Goal: Information Seeking & Learning: Learn about a topic

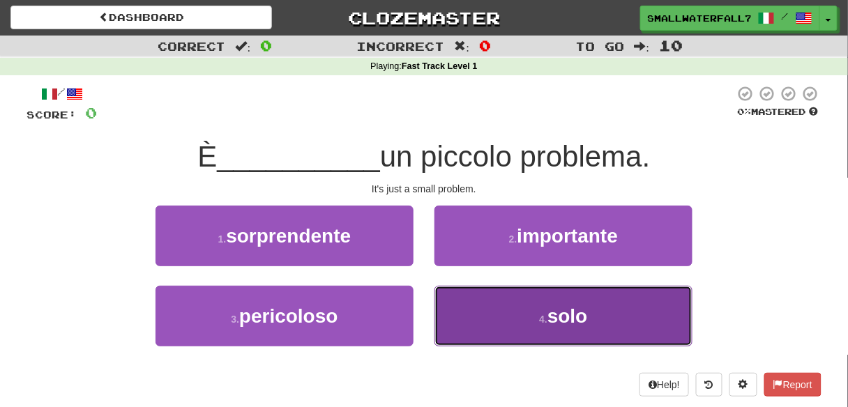
click at [542, 319] on small "4 ." at bounding box center [543, 319] width 8 height 11
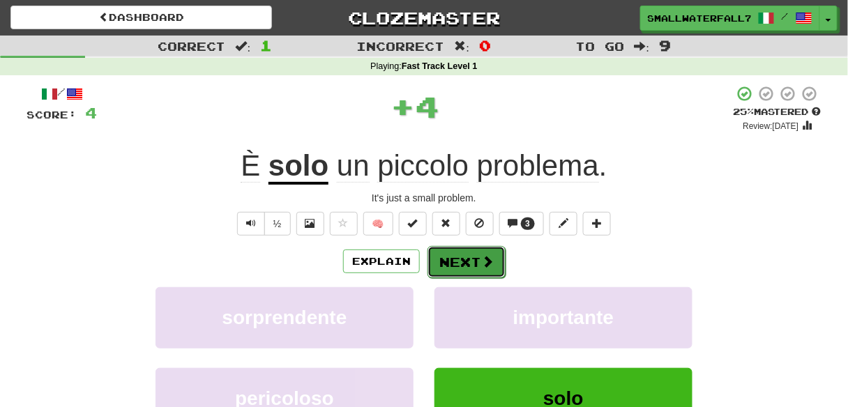
click at [483, 269] on button "Next" at bounding box center [467, 262] width 78 height 32
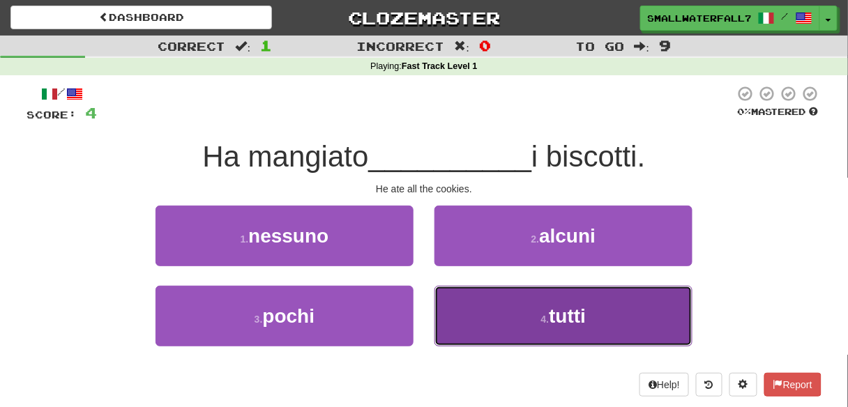
click at [516, 319] on button "4 . tutti" at bounding box center [564, 316] width 258 height 61
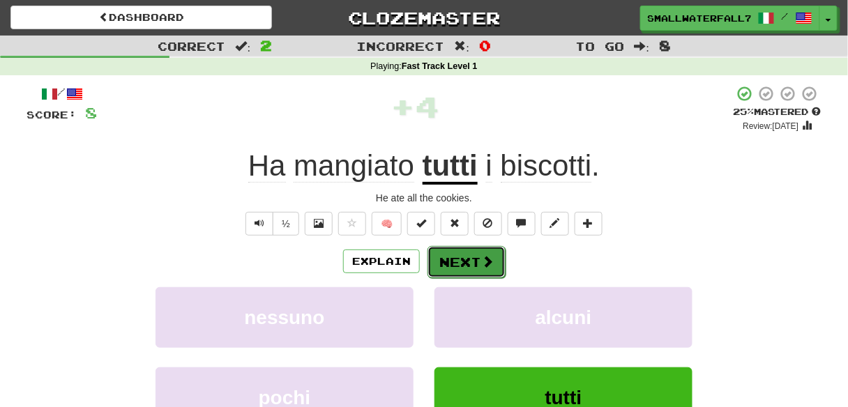
click at [478, 263] on button "Next" at bounding box center [467, 262] width 78 height 32
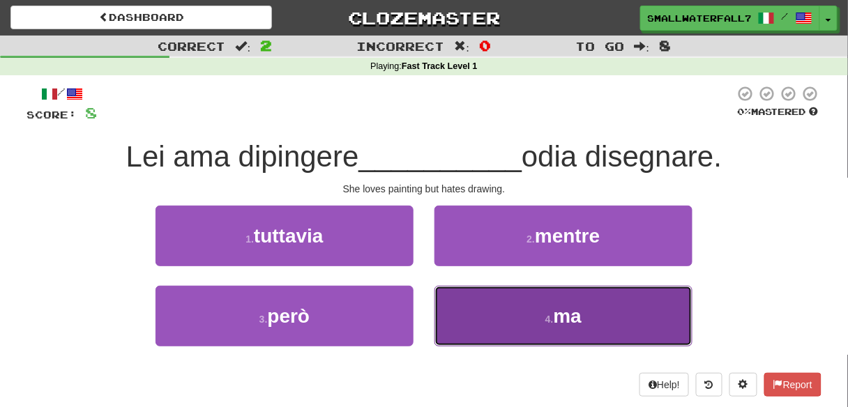
click at [547, 322] on small "4 ." at bounding box center [549, 319] width 8 height 11
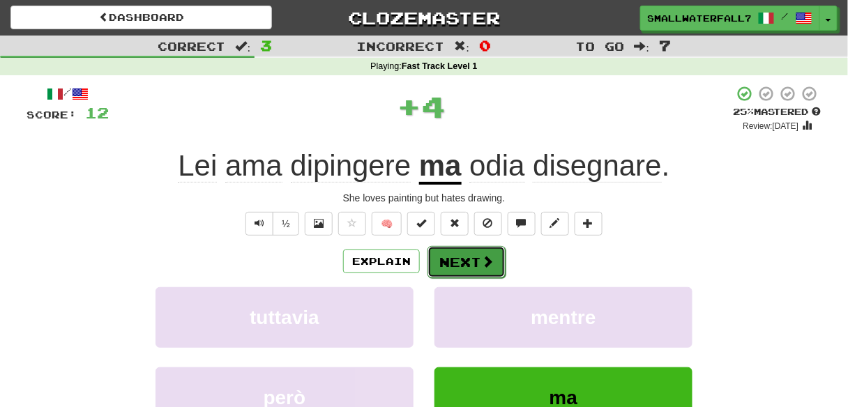
click at [463, 262] on button "Next" at bounding box center [467, 262] width 78 height 32
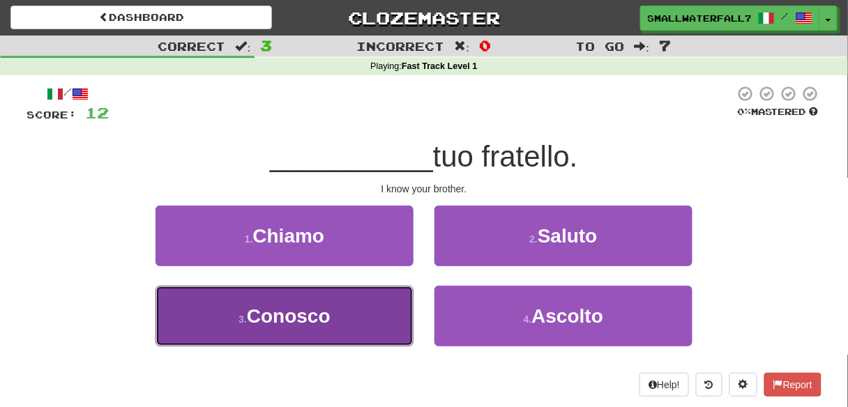
click at [318, 323] on span "Conosco" at bounding box center [289, 317] width 84 height 22
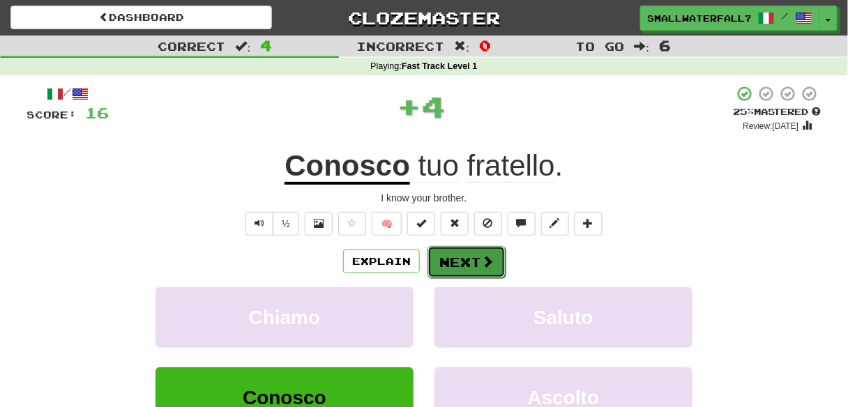
click at [485, 262] on span at bounding box center [487, 261] width 13 height 13
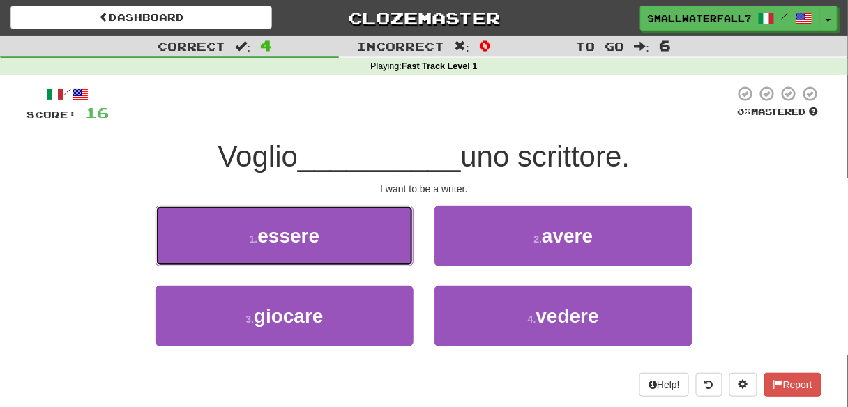
click at [336, 237] on button "1 . essere" at bounding box center [285, 236] width 258 height 61
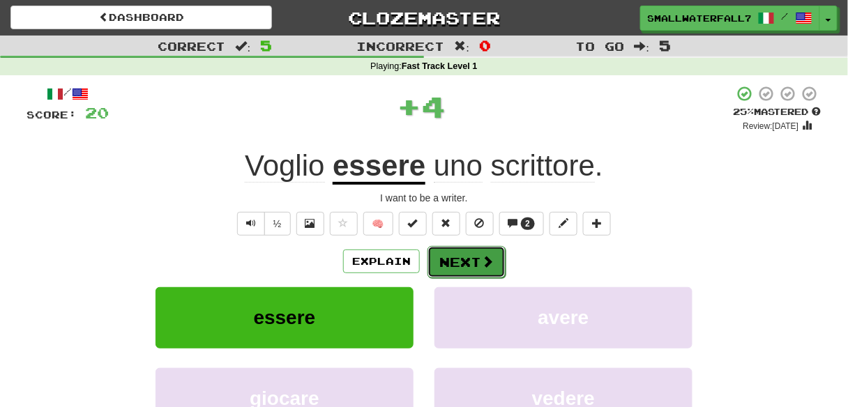
click at [474, 257] on button "Next" at bounding box center [467, 262] width 78 height 32
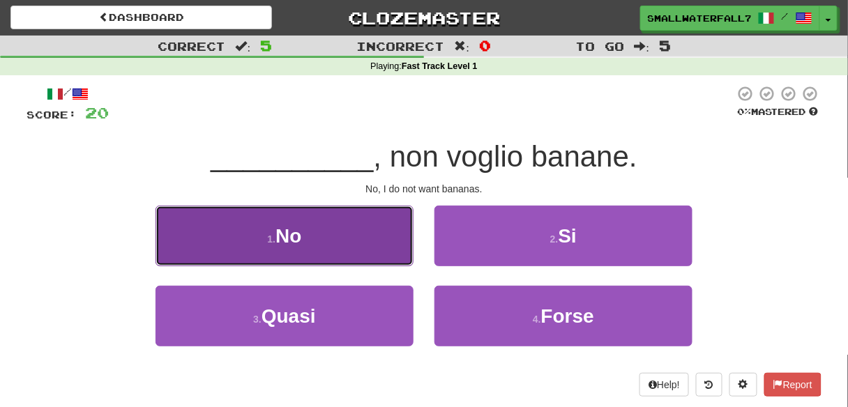
click at [363, 259] on button "1 . No" at bounding box center [285, 236] width 258 height 61
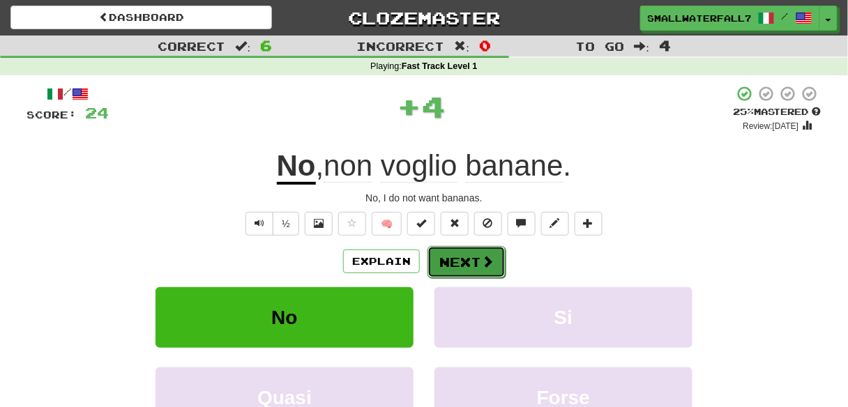
click at [466, 255] on button "Next" at bounding box center [467, 262] width 78 height 32
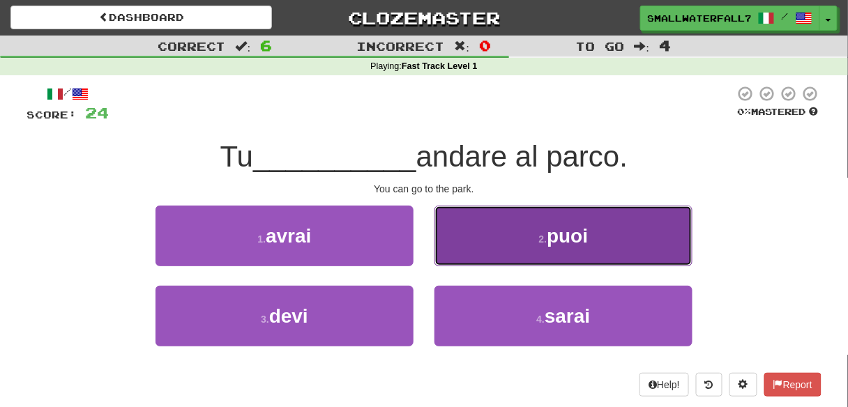
click at [543, 237] on small "2 ." at bounding box center [543, 239] width 8 height 11
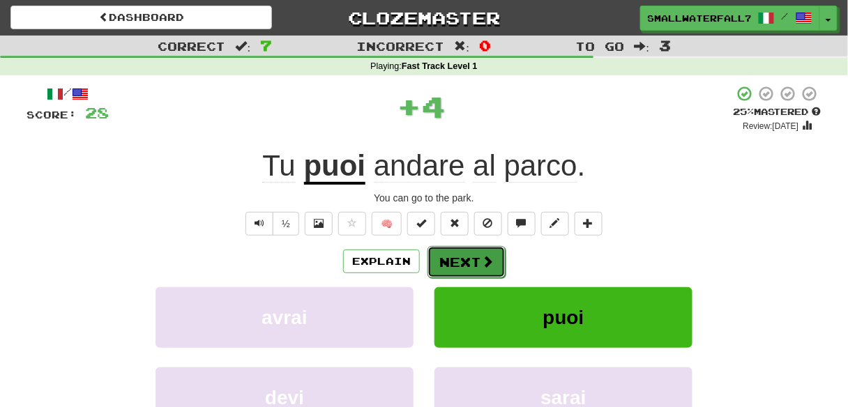
click at [467, 258] on button "Next" at bounding box center [467, 262] width 78 height 32
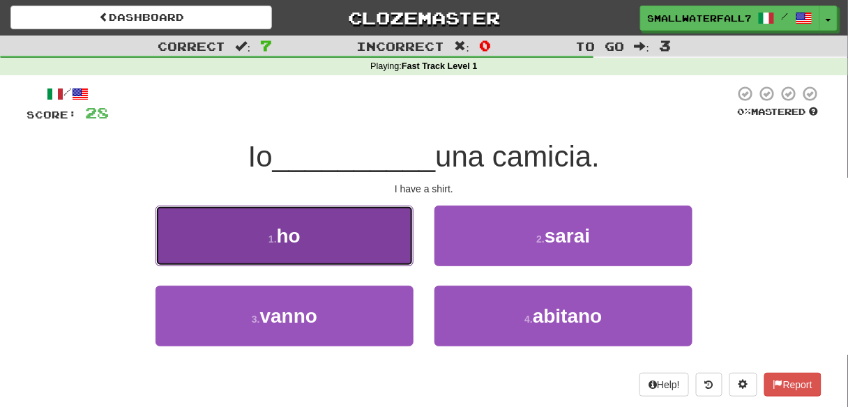
click at [324, 227] on button "1 . ho" at bounding box center [285, 236] width 258 height 61
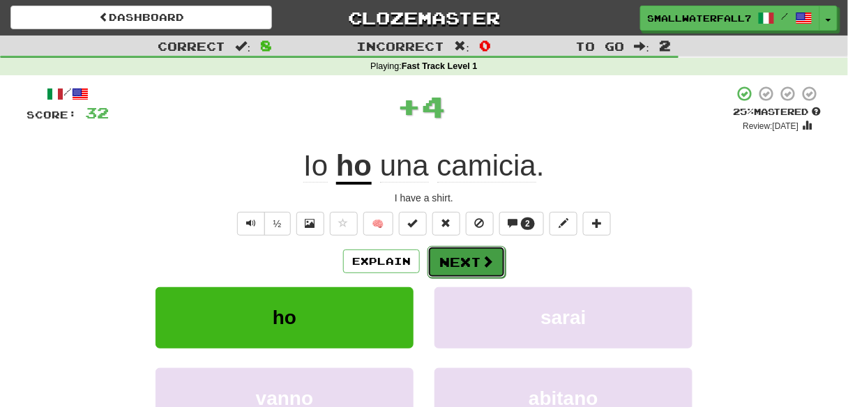
click at [453, 262] on button "Next" at bounding box center [467, 262] width 78 height 32
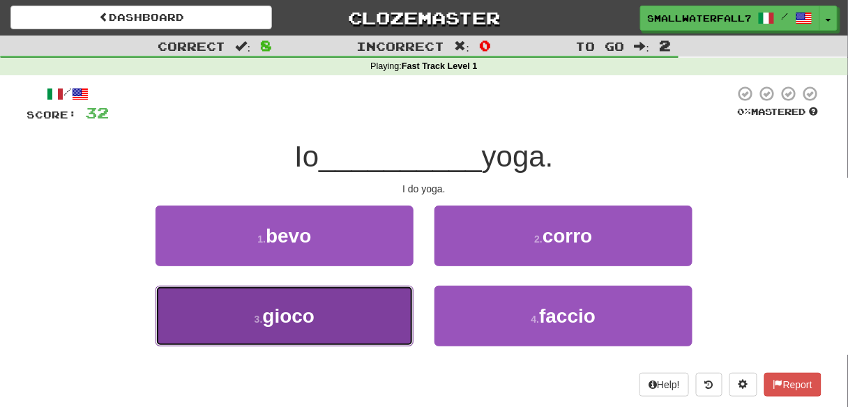
click at [303, 322] on span "gioco" at bounding box center [289, 317] width 52 height 22
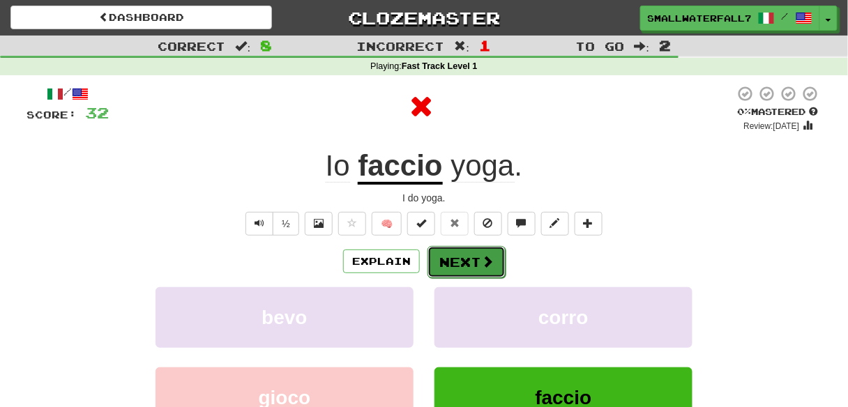
click at [457, 259] on button "Next" at bounding box center [467, 262] width 78 height 32
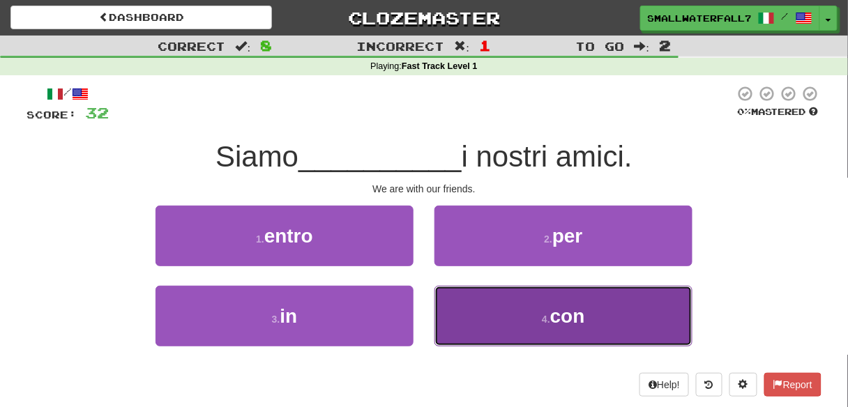
click at [529, 301] on button "4 . con" at bounding box center [564, 316] width 258 height 61
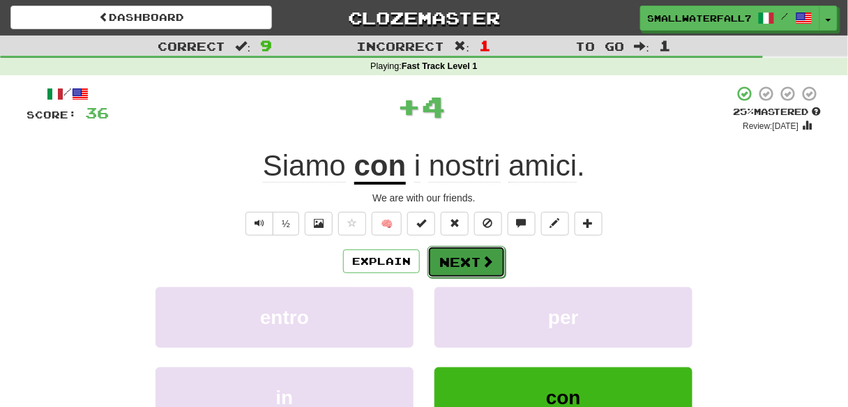
click at [471, 254] on button "Next" at bounding box center [467, 262] width 78 height 32
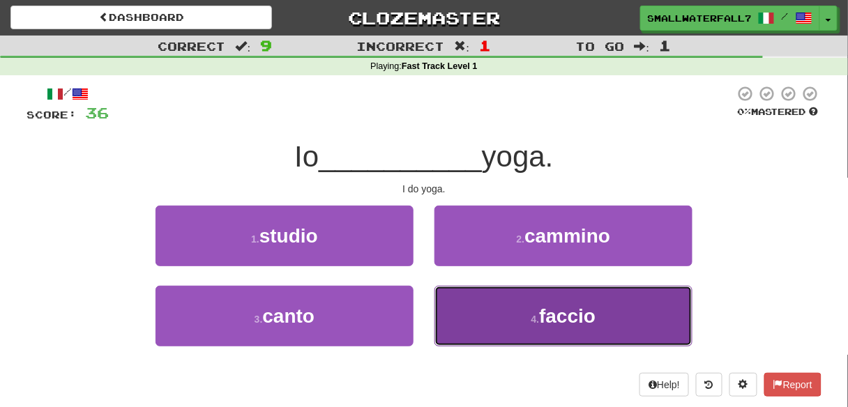
click at [541, 302] on button "4 . faccio" at bounding box center [564, 316] width 258 height 61
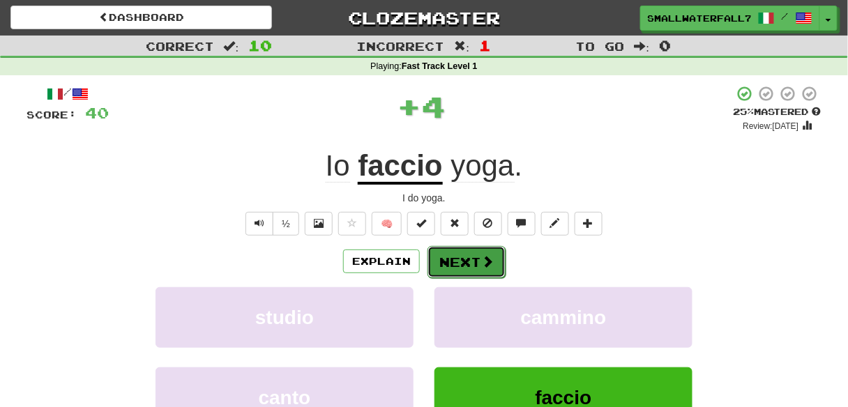
click at [440, 246] on button "Next" at bounding box center [467, 262] width 78 height 32
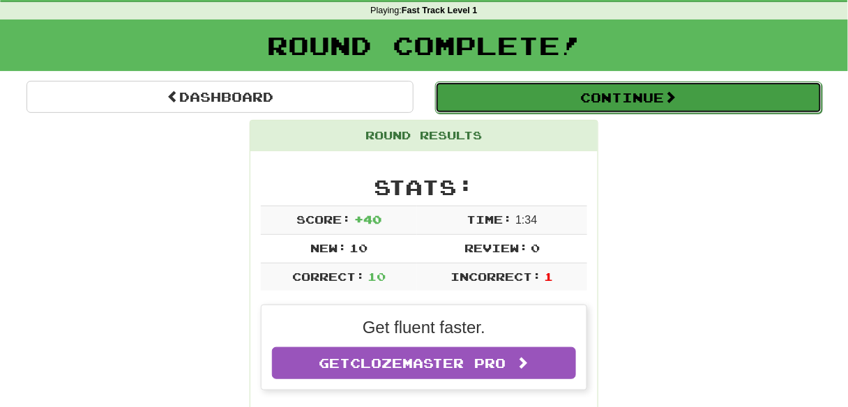
click at [611, 92] on button "Continue" at bounding box center [628, 98] width 387 height 32
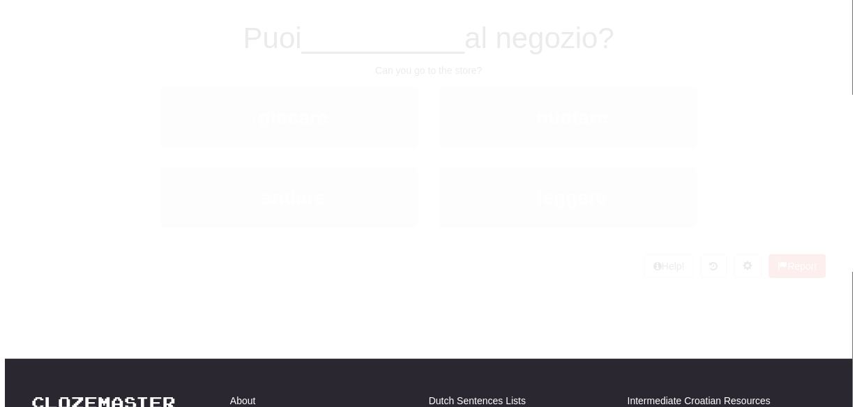
scroll to position [56, 0]
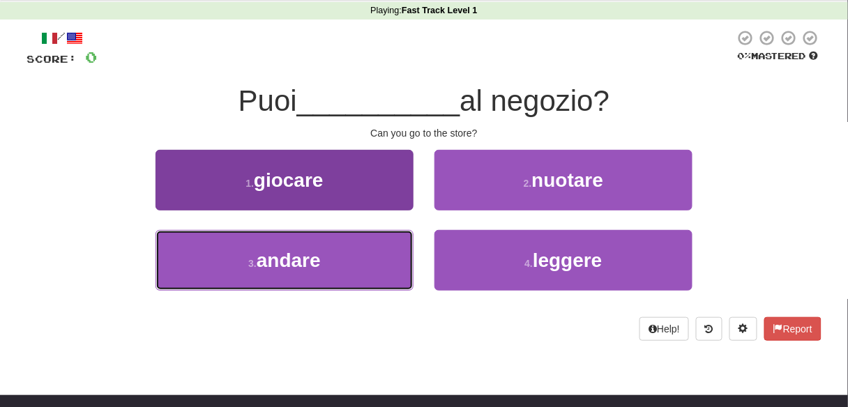
click at [333, 270] on button "3 . andare" at bounding box center [285, 260] width 258 height 61
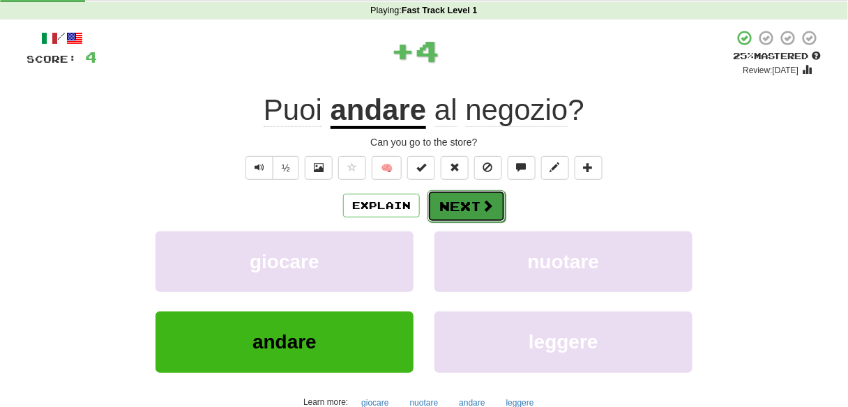
click at [472, 207] on button "Next" at bounding box center [467, 206] width 78 height 32
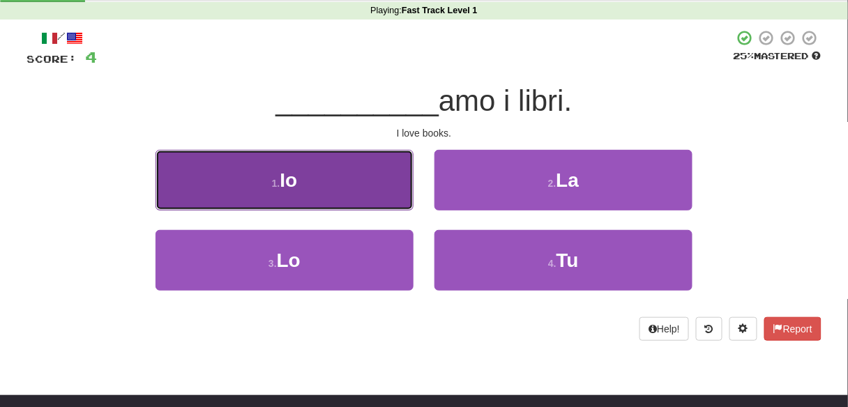
click at [350, 186] on button "1 . Io" at bounding box center [285, 180] width 258 height 61
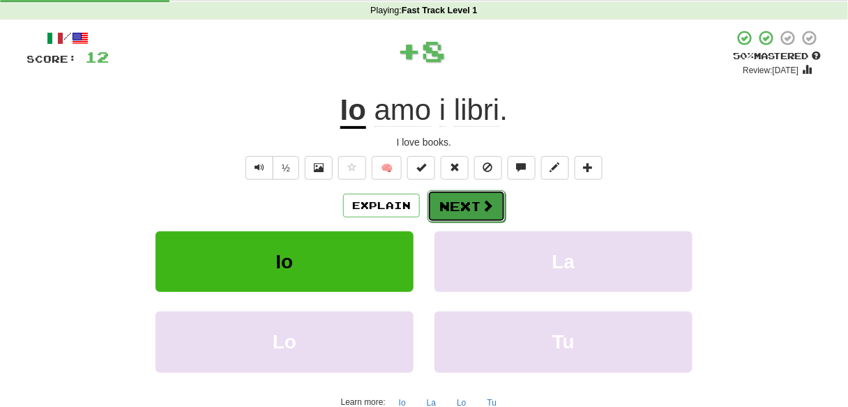
click at [481, 204] on span at bounding box center [487, 205] width 13 height 13
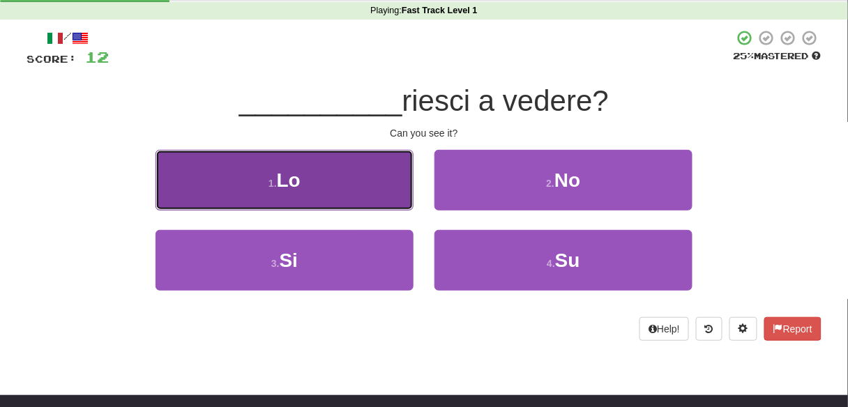
click at [391, 170] on button "1 . Lo" at bounding box center [285, 180] width 258 height 61
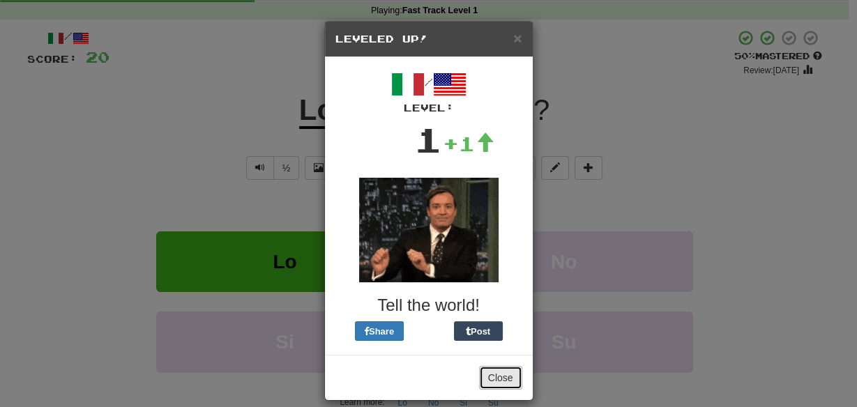
click at [498, 382] on button "Close" at bounding box center [500, 378] width 43 height 24
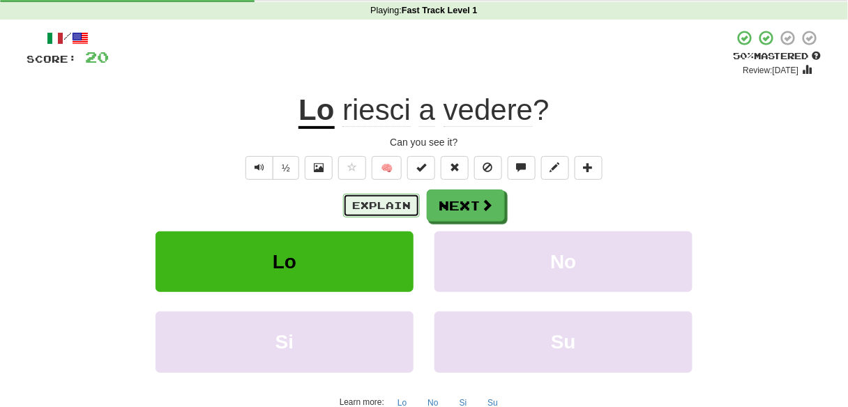
click at [386, 204] on button "Explain" at bounding box center [381, 206] width 77 height 24
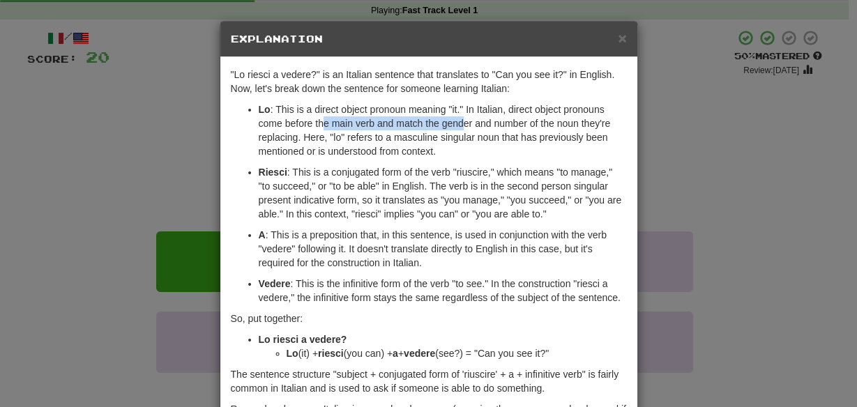
drag, startPoint x: 317, startPoint y: 128, endPoint x: 458, endPoint y: 123, distance: 141.0
click at [458, 123] on p "Lo : This is a direct object pronoun meaning "it." In Italian, direct object pr…" at bounding box center [443, 131] width 368 height 56
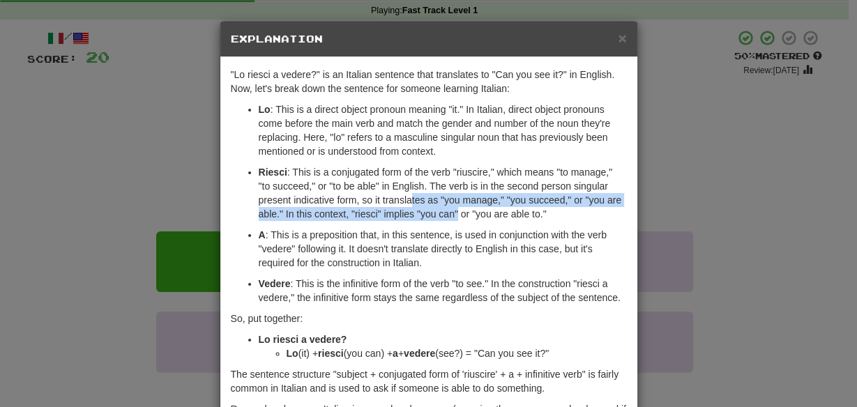
drag, startPoint x: 407, startPoint y: 197, endPoint x: 453, endPoint y: 211, distance: 48.8
click at [453, 211] on p "Riesci : This is a conjugated form of the verb "riuscire," which means "to mana…" at bounding box center [443, 193] width 368 height 56
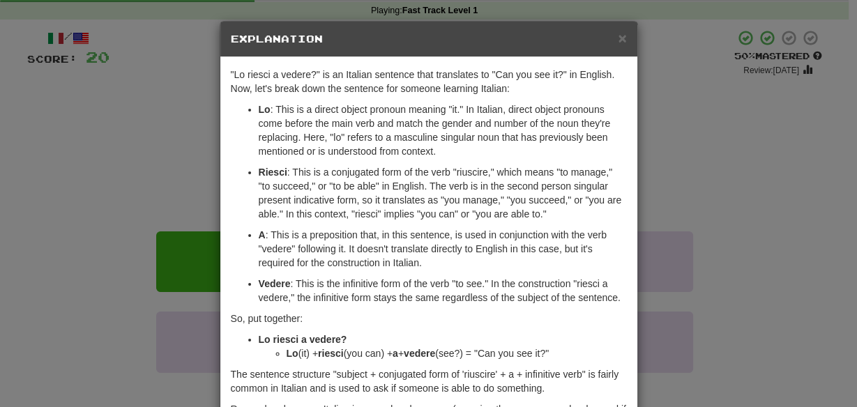
click at [178, 176] on div "× Explanation "Lo riesci a vedere?" is an Italian sentence that translates to "…" at bounding box center [428, 203] width 857 height 407
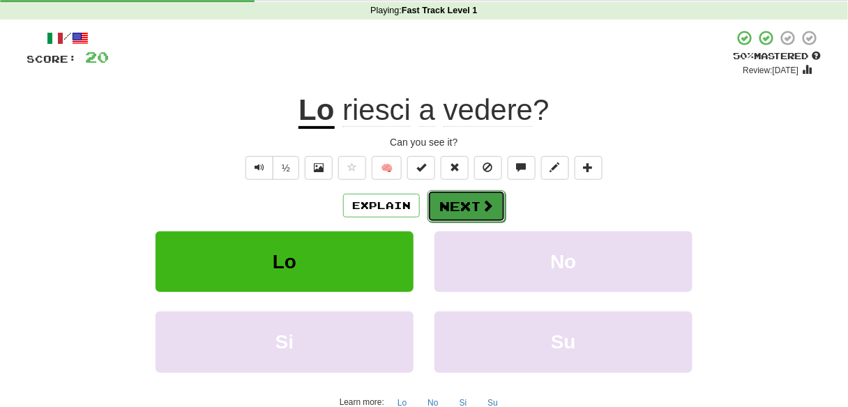
click at [473, 220] on button "Next" at bounding box center [467, 206] width 78 height 32
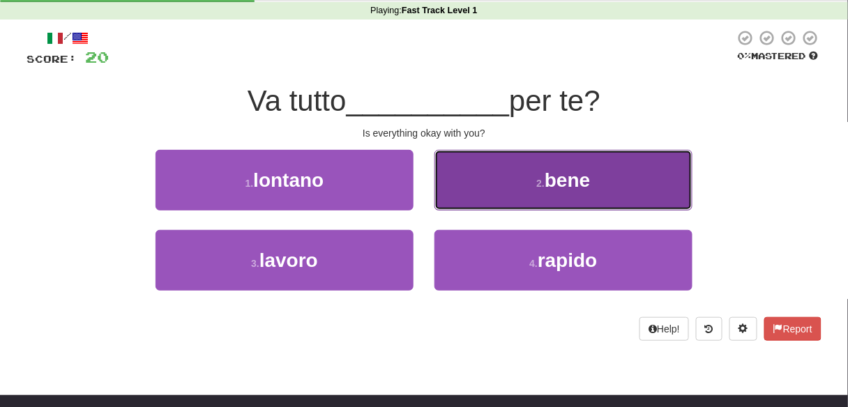
click at [503, 181] on button "2 . bene" at bounding box center [564, 180] width 258 height 61
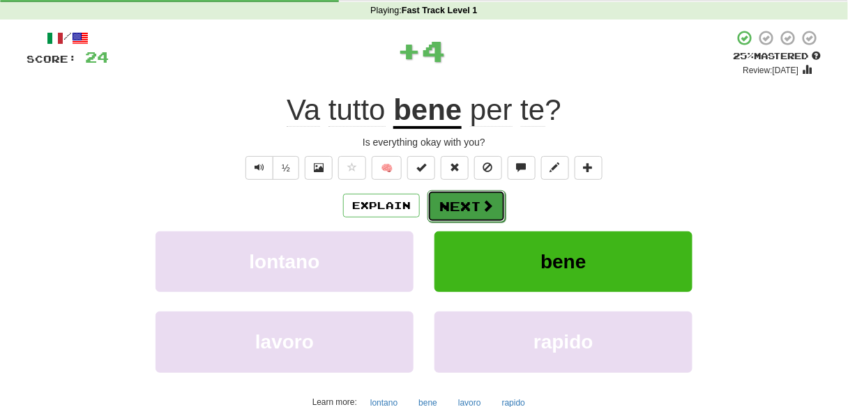
click at [466, 197] on button "Next" at bounding box center [467, 206] width 78 height 32
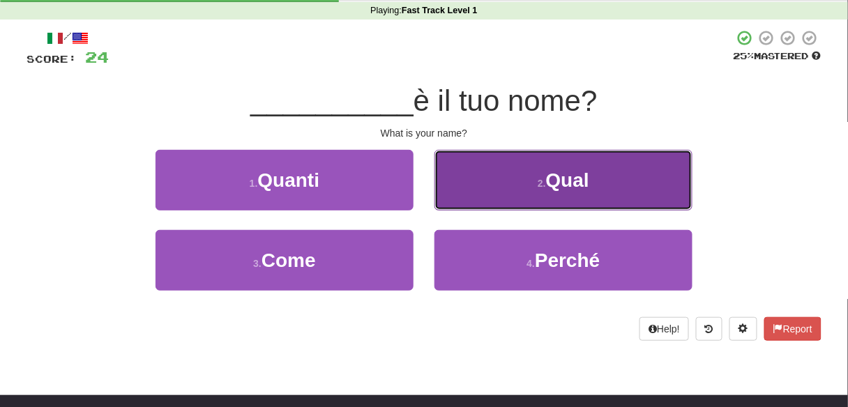
click at [584, 199] on button "2 . Qual" at bounding box center [564, 180] width 258 height 61
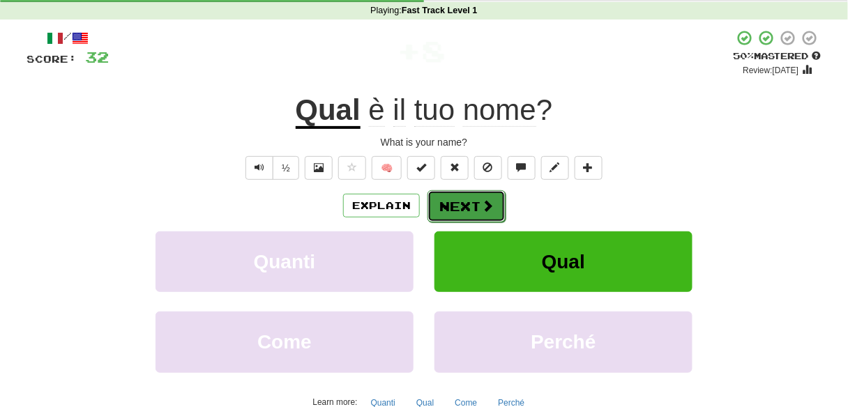
click at [472, 209] on button "Next" at bounding box center [467, 206] width 78 height 32
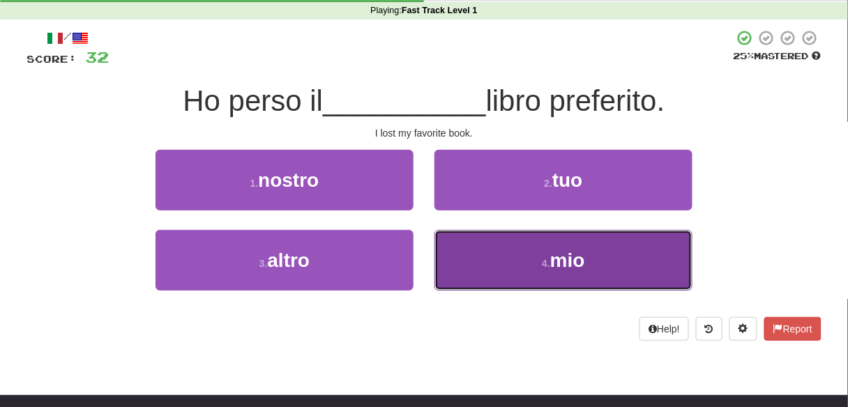
click at [580, 263] on span "mio" at bounding box center [567, 261] width 35 height 22
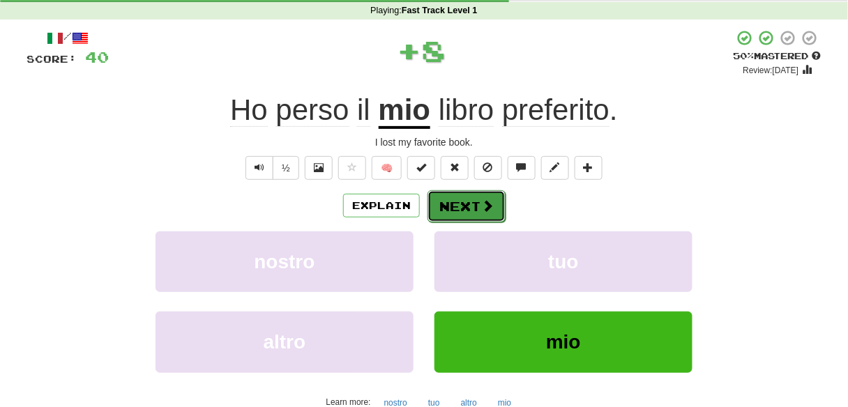
click at [473, 195] on button "Next" at bounding box center [467, 206] width 78 height 32
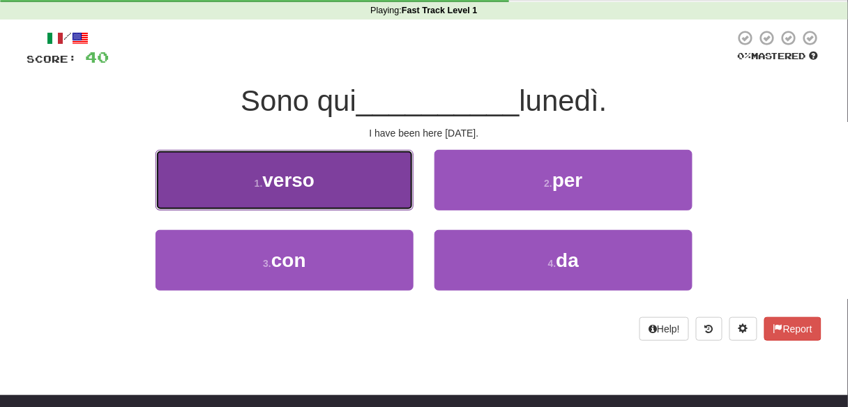
click at [306, 172] on span "verso" at bounding box center [288, 181] width 52 height 22
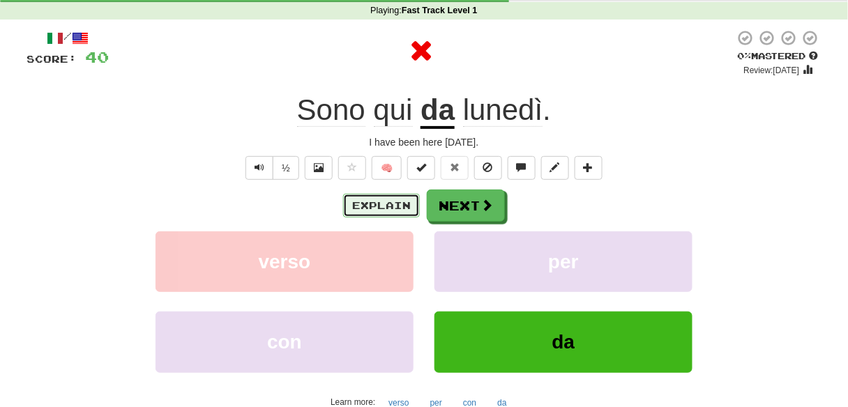
click at [403, 204] on button "Explain" at bounding box center [381, 206] width 77 height 24
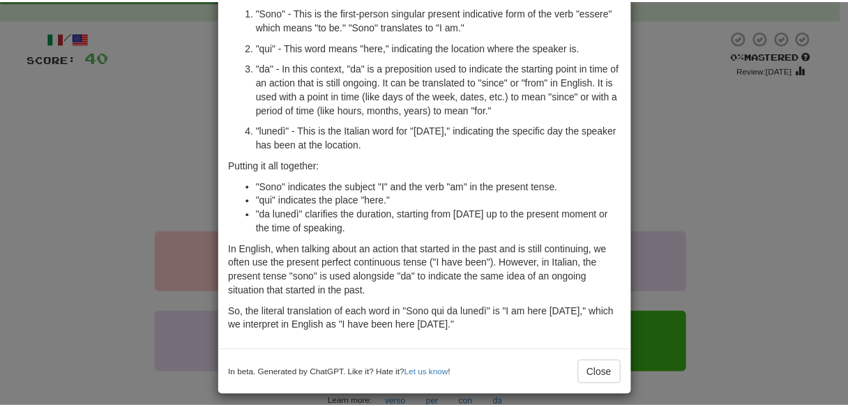
scroll to position [0, 0]
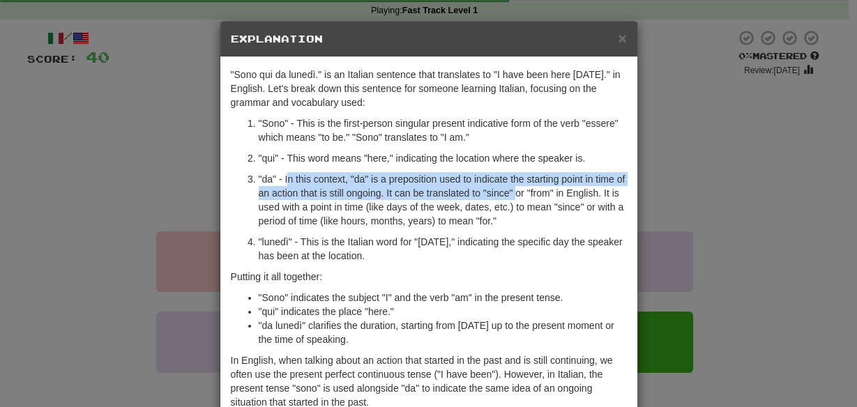
drag, startPoint x: 283, startPoint y: 175, endPoint x: 510, endPoint y: 192, distance: 227.3
click at [510, 192] on p ""da" - In this context, "da" is a preposition used to indicate the starting poi…" at bounding box center [443, 200] width 368 height 56
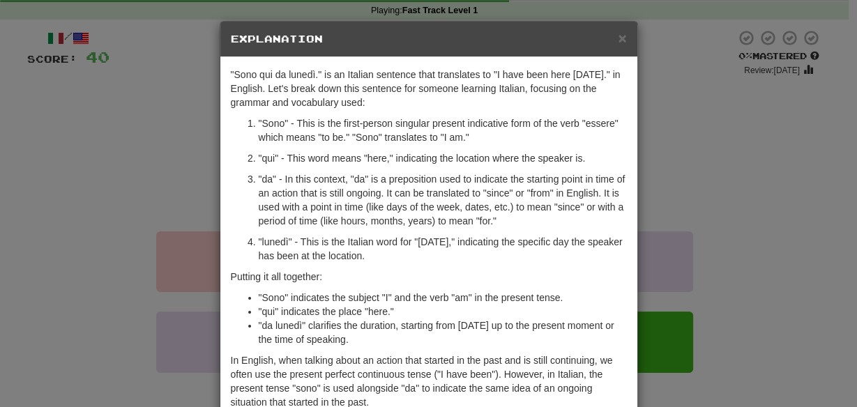
click at [146, 235] on div "× Explanation "Sono qui da lunedì." is an Italian sentence that translates to "…" at bounding box center [428, 203] width 857 height 407
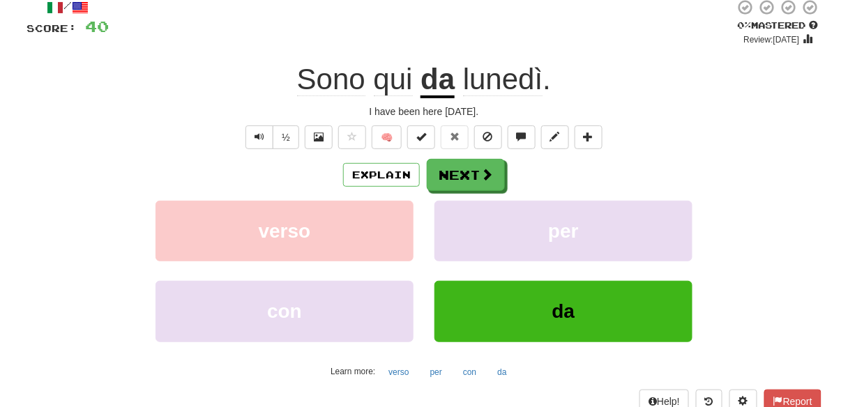
scroll to position [112, 0]
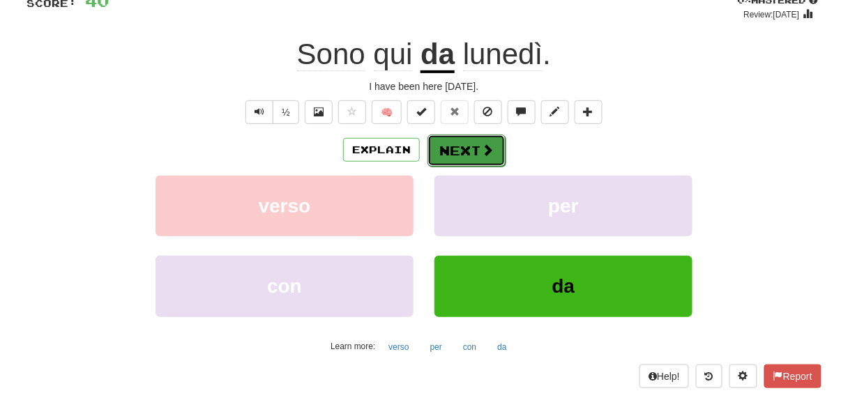
click at [452, 153] on button "Next" at bounding box center [467, 151] width 78 height 32
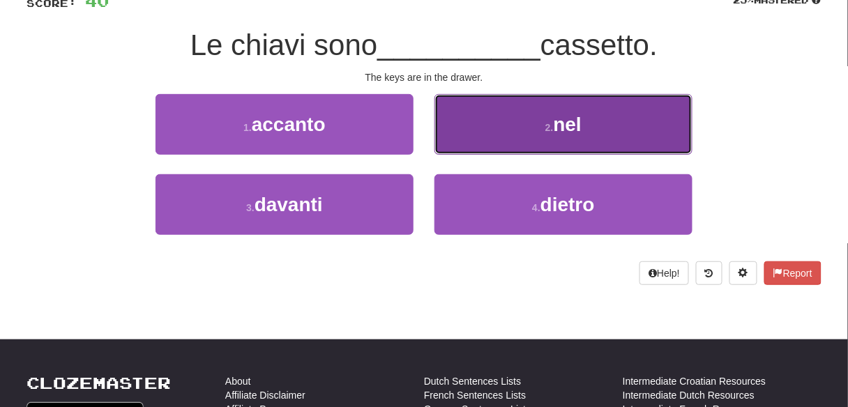
click at [593, 137] on button "2 . nel" at bounding box center [564, 124] width 258 height 61
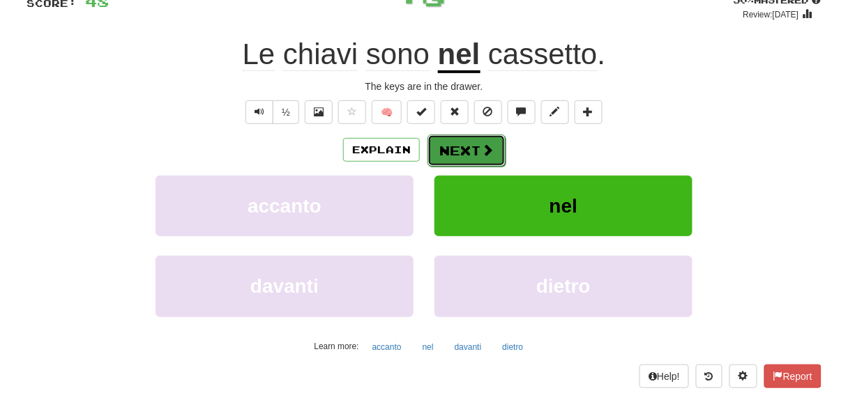
click at [465, 146] on button "Next" at bounding box center [467, 151] width 78 height 32
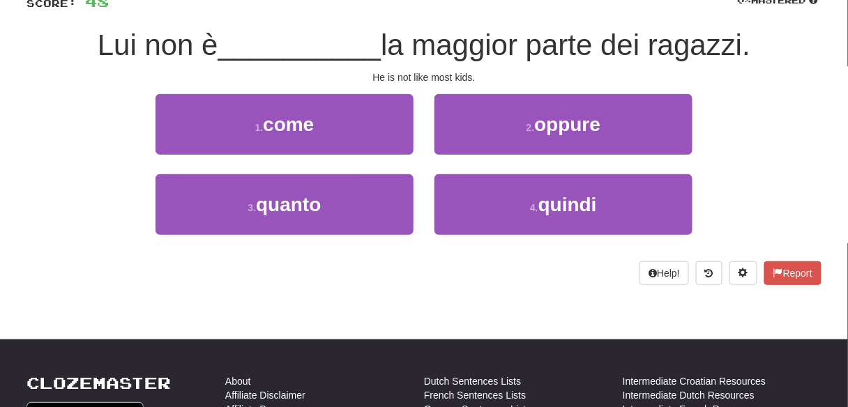
drag, startPoint x: 391, startPoint y: 43, endPoint x: 790, endPoint y: 31, distance: 399.2
click at [790, 31] on div "Lui non è __________ la maggior parte dei ragazzi." at bounding box center [424, 46] width 795 height 38
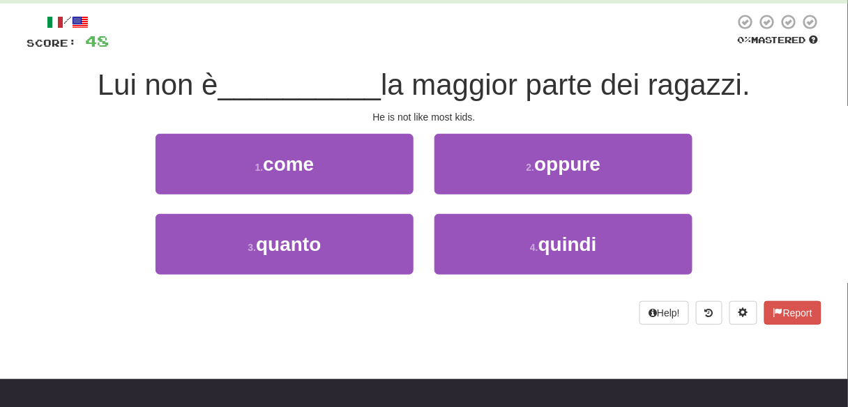
scroll to position [56, 0]
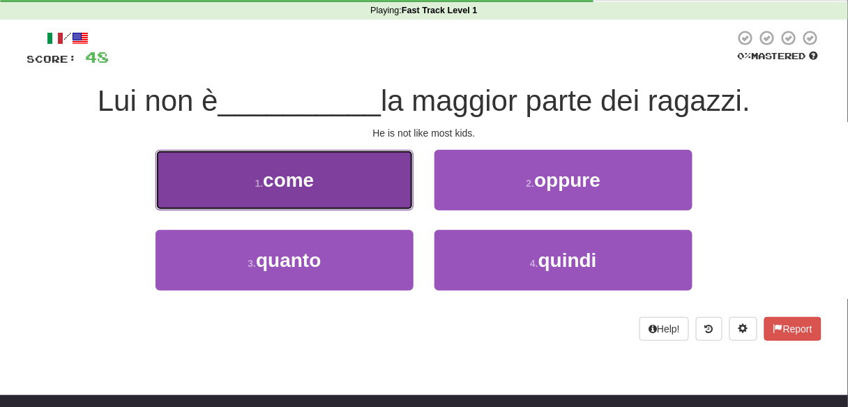
click at [366, 204] on button "1 . come" at bounding box center [285, 180] width 258 height 61
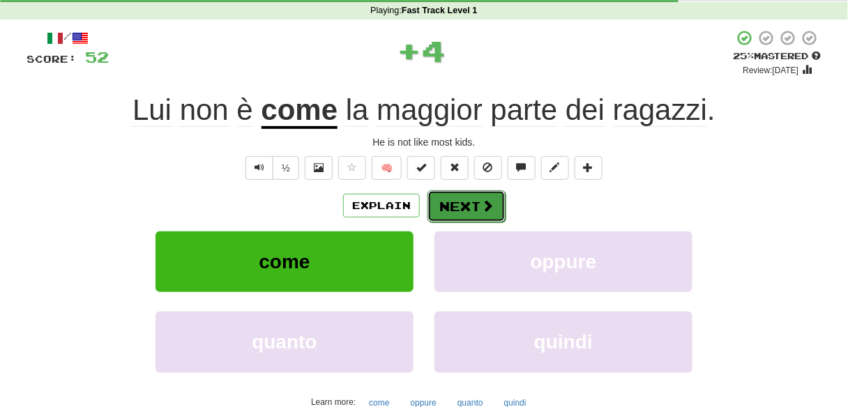
click at [468, 213] on button "Next" at bounding box center [467, 206] width 78 height 32
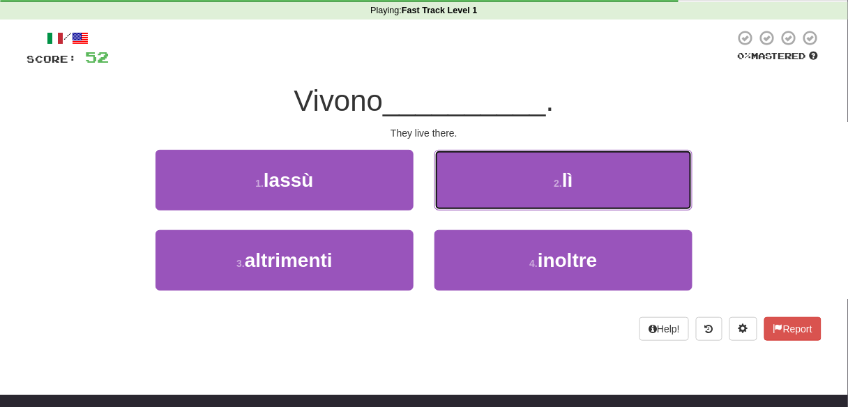
click at [550, 183] on button "2 . lì" at bounding box center [564, 180] width 258 height 61
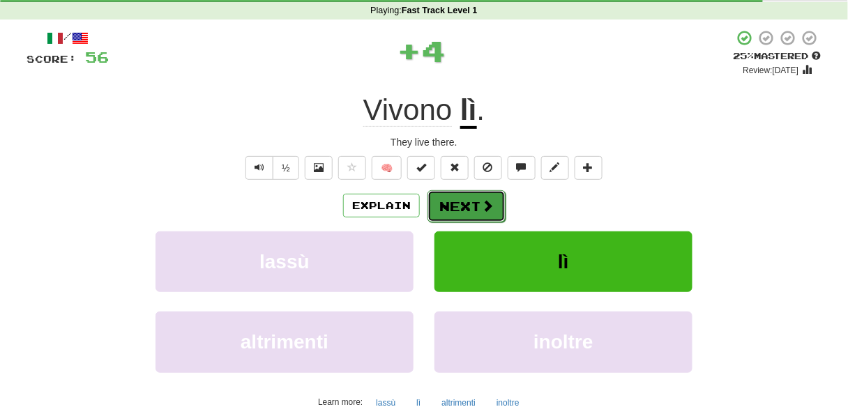
click at [460, 206] on button "Next" at bounding box center [467, 206] width 78 height 32
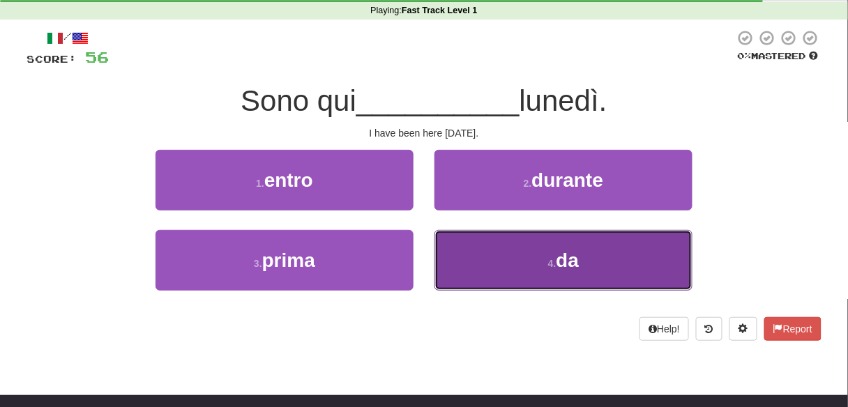
click at [565, 271] on button "4 . da" at bounding box center [564, 260] width 258 height 61
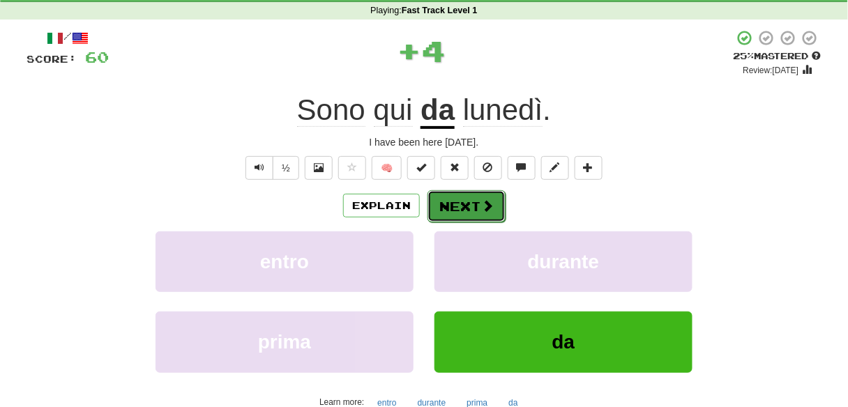
click at [483, 204] on span at bounding box center [487, 205] width 13 height 13
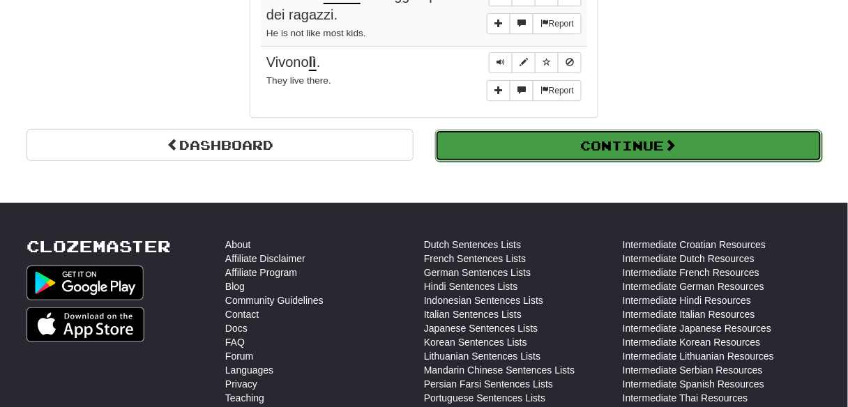
click at [587, 136] on button "Continue" at bounding box center [628, 146] width 387 height 32
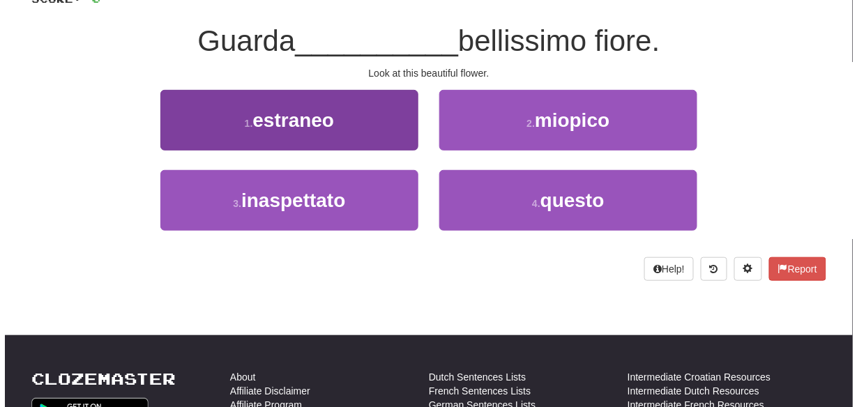
scroll to position [0, 0]
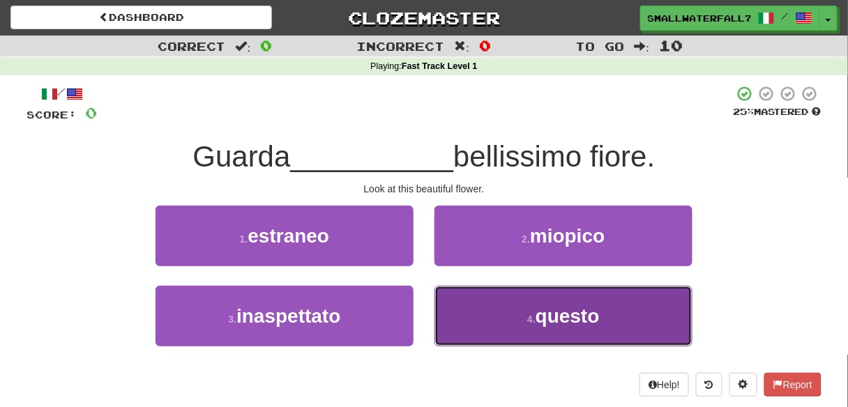
click at [563, 316] on span "questo" at bounding box center [568, 317] width 64 height 22
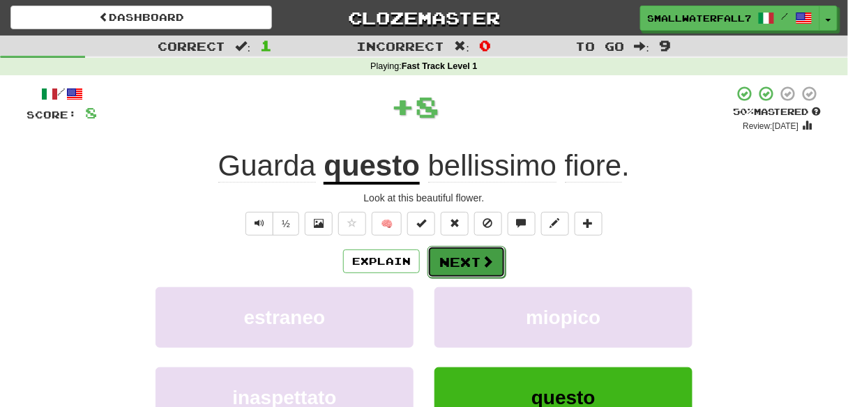
click at [476, 259] on button "Next" at bounding box center [467, 262] width 78 height 32
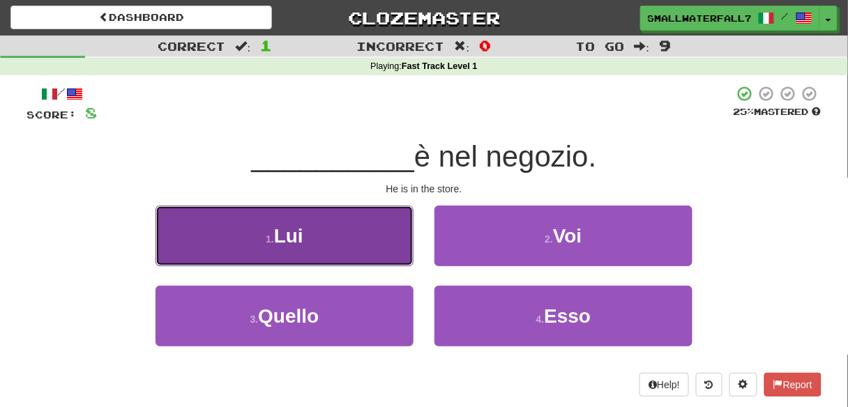
click at [382, 242] on button "1 . Lui" at bounding box center [285, 236] width 258 height 61
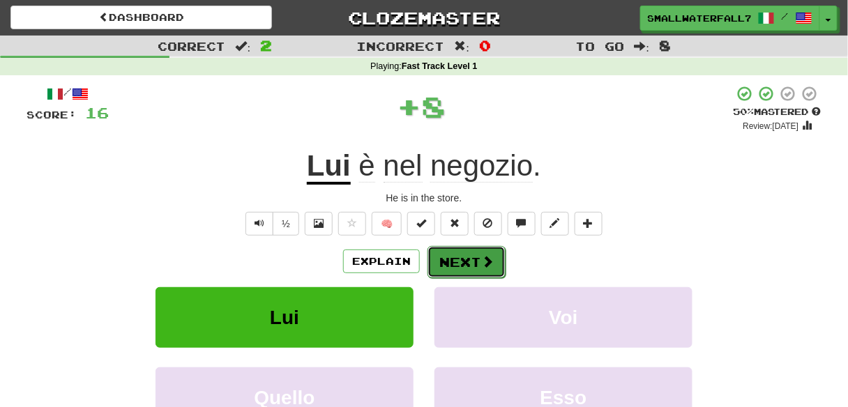
click at [456, 261] on button "Next" at bounding box center [467, 262] width 78 height 32
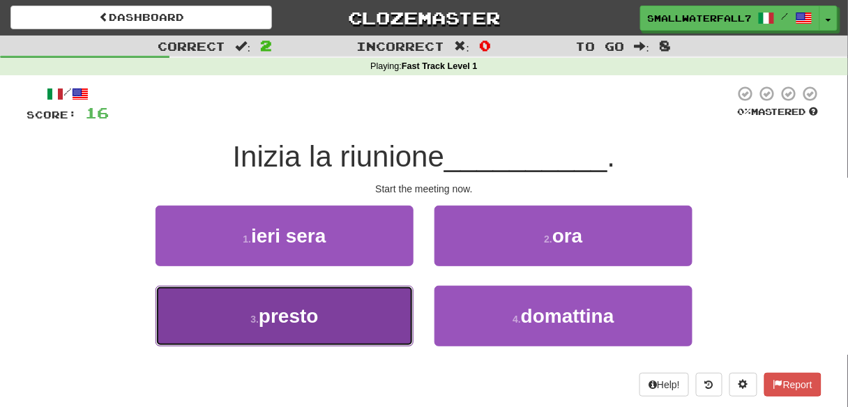
click at [308, 331] on button "3 . presto" at bounding box center [285, 316] width 258 height 61
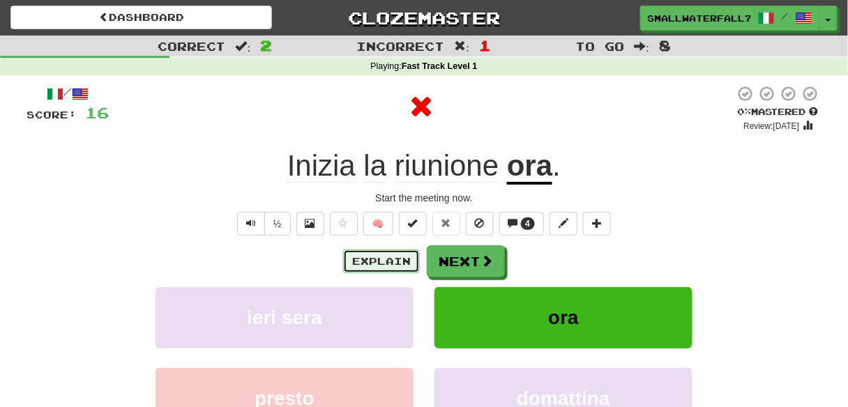
click at [369, 257] on button "Explain" at bounding box center [381, 262] width 77 height 24
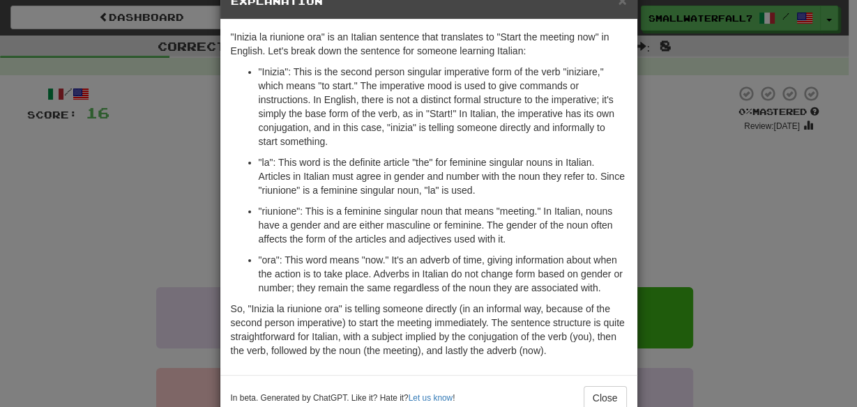
scroll to position [56, 0]
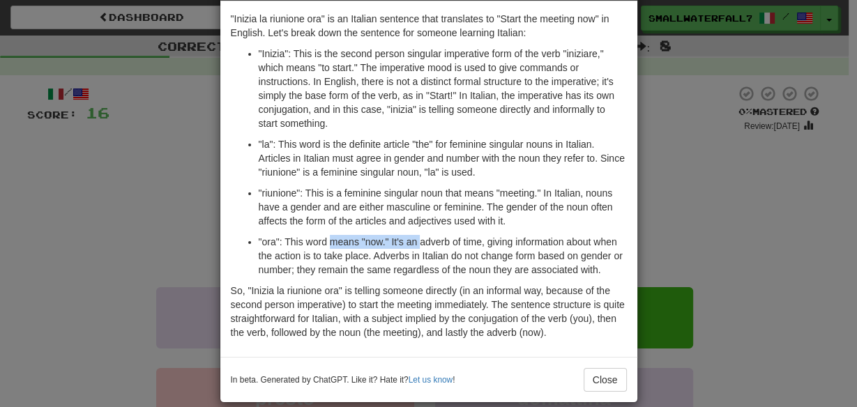
drag, startPoint x: 325, startPoint y: 246, endPoint x: 461, endPoint y: 227, distance: 137.4
click at [420, 237] on p ""ora": This word means "now." It's an adverb of time, giving information about …" at bounding box center [443, 256] width 368 height 42
click at [697, 204] on div "× Explanation "Inizia la riunione ora" is an Italian sentence that translates t…" at bounding box center [428, 203] width 857 height 407
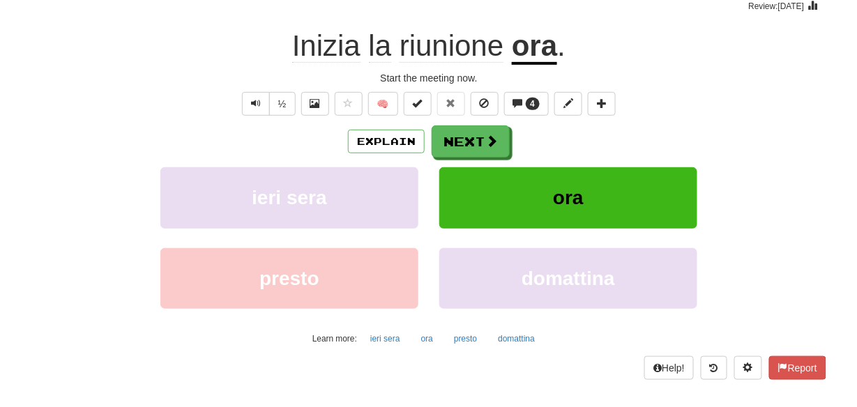
scroll to position [112, 0]
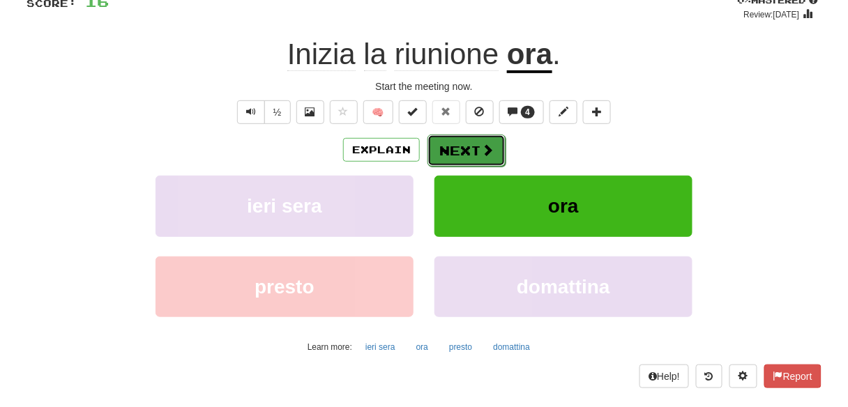
click at [471, 148] on button "Next" at bounding box center [467, 151] width 78 height 32
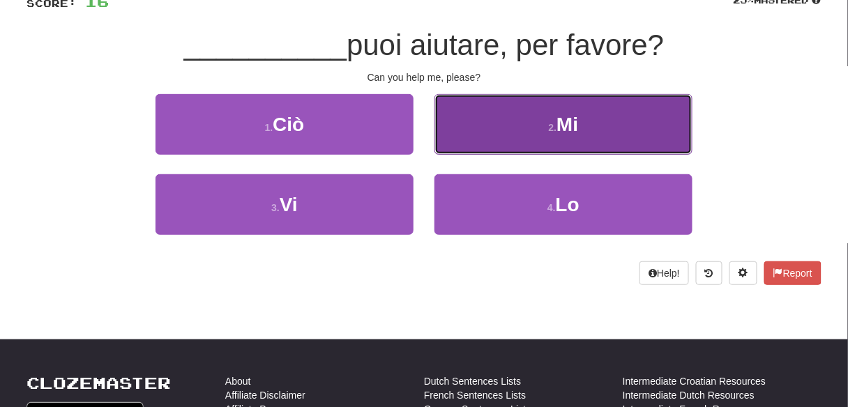
click at [545, 137] on button "2 . Mi" at bounding box center [564, 124] width 258 height 61
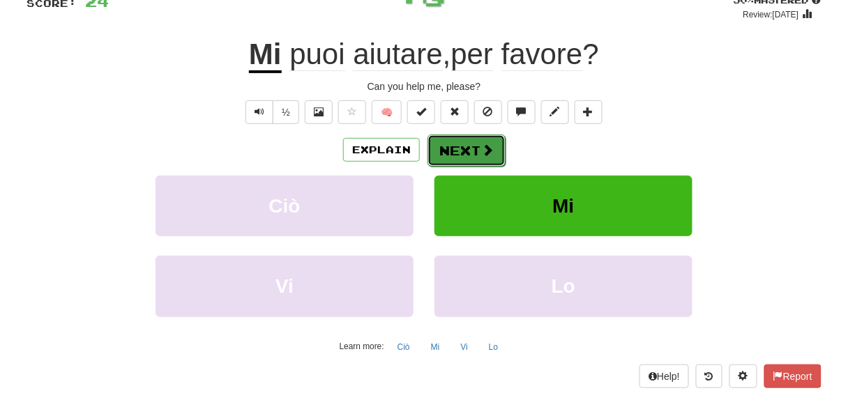
click at [464, 155] on button "Next" at bounding box center [467, 151] width 78 height 32
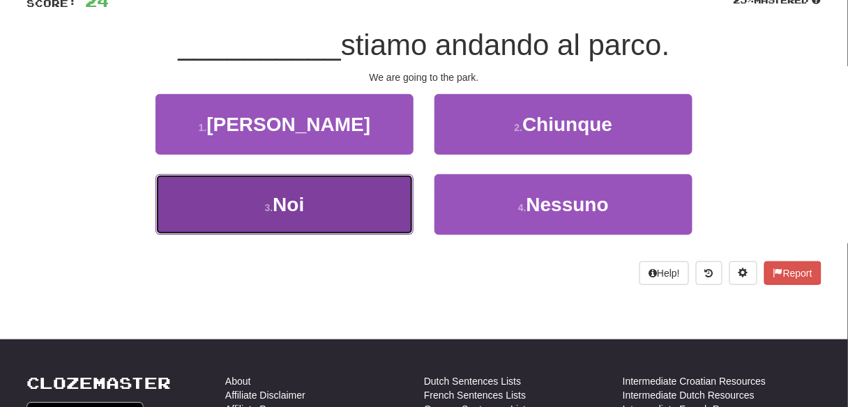
click at [354, 220] on button "3 . [GEOGRAPHIC_DATA]" at bounding box center [285, 204] width 258 height 61
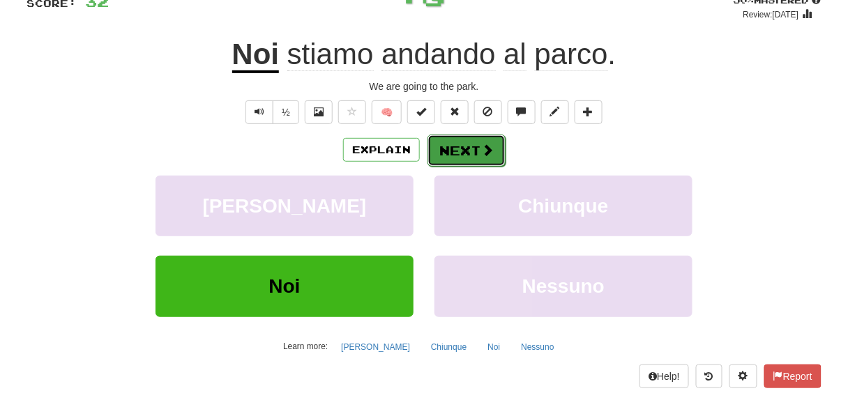
click at [455, 144] on button "Next" at bounding box center [467, 151] width 78 height 32
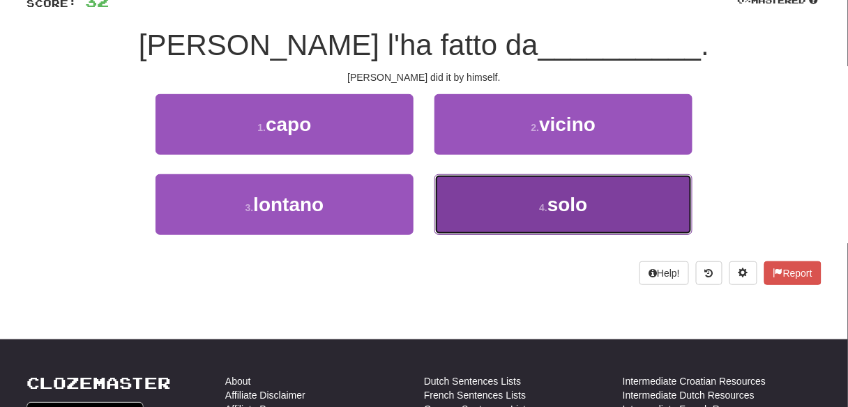
click at [588, 204] on span "solo" at bounding box center [568, 205] width 40 height 22
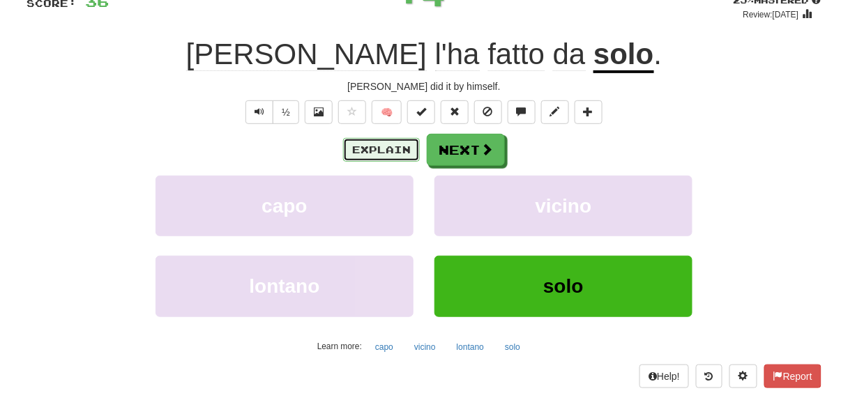
click at [391, 146] on button "Explain" at bounding box center [381, 150] width 77 height 24
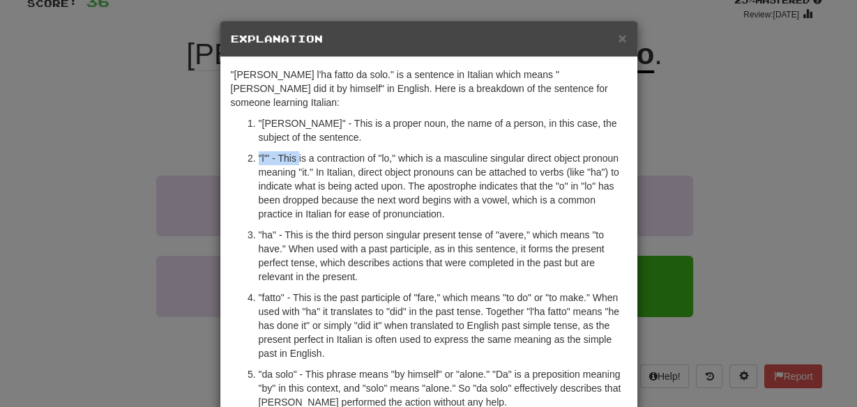
drag, startPoint x: 294, startPoint y: 140, endPoint x: 507, endPoint y: 133, distance: 213.6
click at [507, 133] on ol ""[PERSON_NAME]" - This is a proper noun, the name of a person, in this case, th…" at bounding box center [429, 262] width 396 height 293
click at [377, 151] on p ""l'" - This is a contraction of "lo," which is a masculine singular direct obje…" at bounding box center [443, 186] width 368 height 70
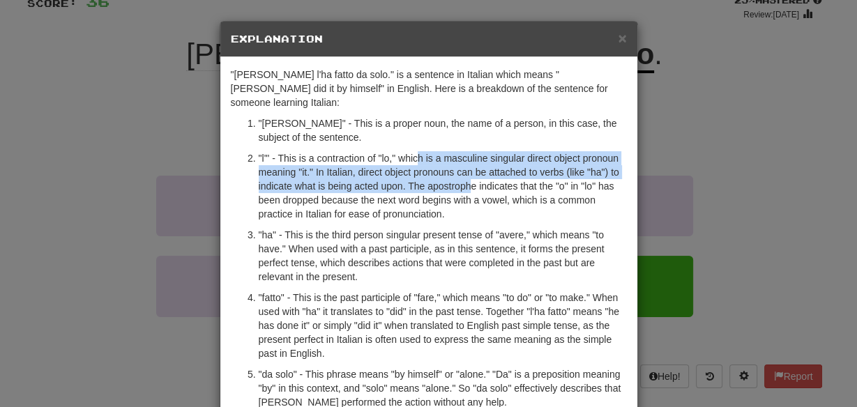
drag, startPoint x: 412, startPoint y: 149, endPoint x: 340, endPoint y: 197, distance: 87.4
click at [466, 179] on p ""l'" - This is a contraction of "lo," which is a masculine singular direct obje…" at bounding box center [443, 186] width 368 height 70
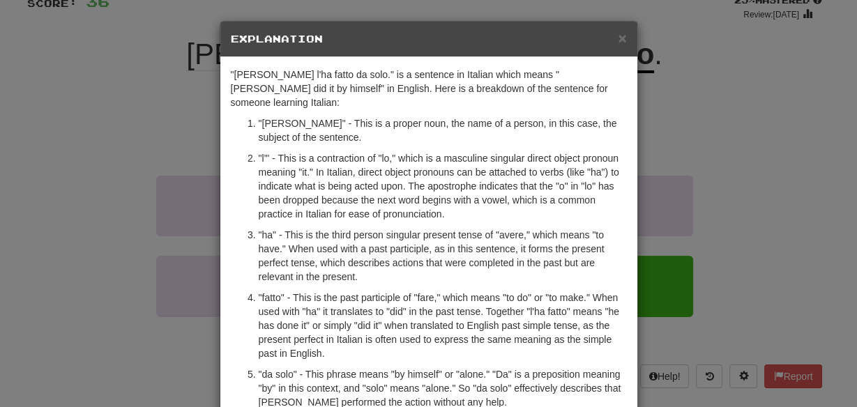
click at [150, 218] on div "× Explanation "[PERSON_NAME] l'ha fatto da solo." is a sentence in Italian whic…" at bounding box center [428, 203] width 857 height 407
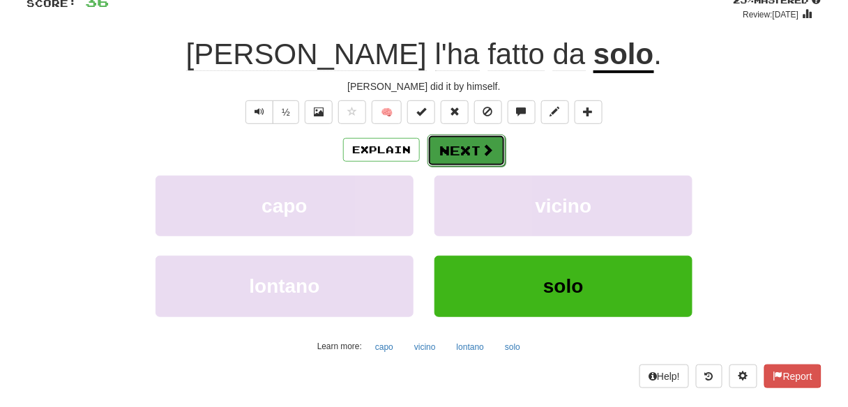
click at [459, 146] on button "Next" at bounding box center [467, 151] width 78 height 32
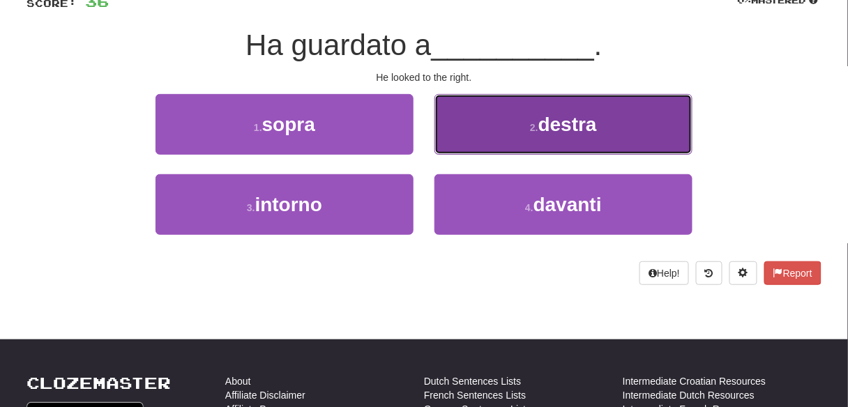
click at [509, 135] on button "2 . destra" at bounding box center [564, 124] width 258 height 61
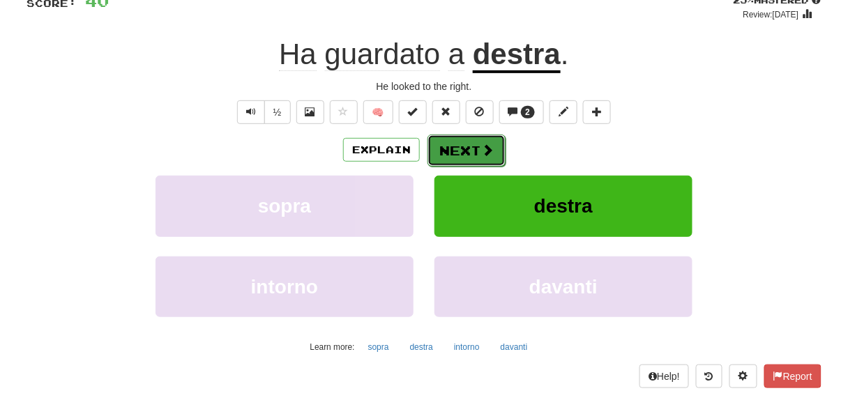
click at [460, 149] on button "Next" at bounding box center [467, 151] width 78 height 32
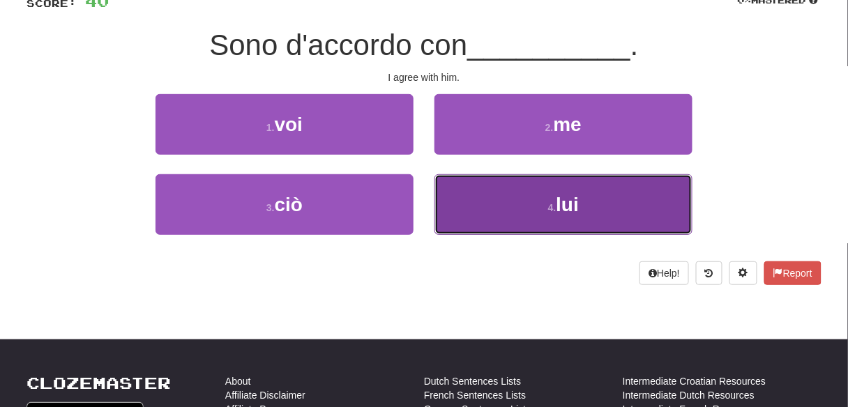
click at [566, 209] on span "lui" at bounding box center [568, 205] width 23 height 22
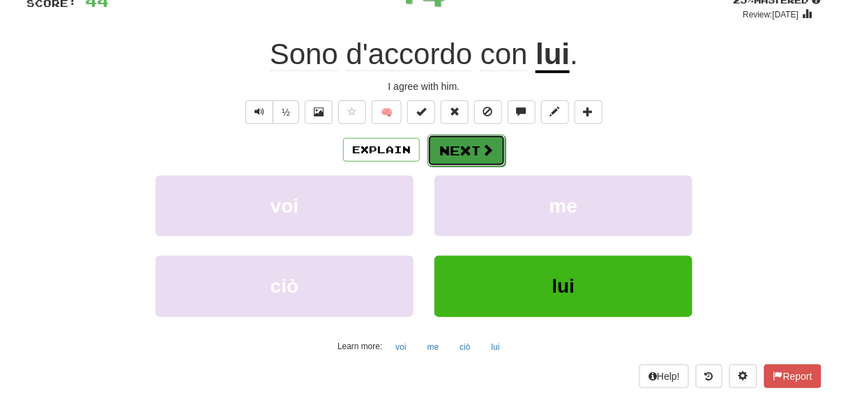
click at [453, 144] on button "Next" at bounding box center [467, 151] width 78 height 32
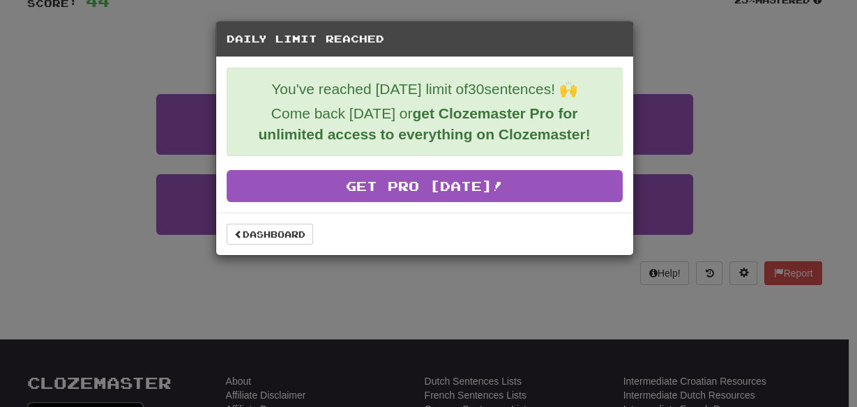
click at [99, 201] on div "Daily Limit Reached You've reached [DATE] limit of 30 sentences! 🙌 Come back [D…" at bounding box center [428, 203] width 857 height 407
click at [251, 224] on link "Dashboard" at bounding box center [270, 234] width 86 height 21
